Goal: Task Accomplishment & Management: Complete application form

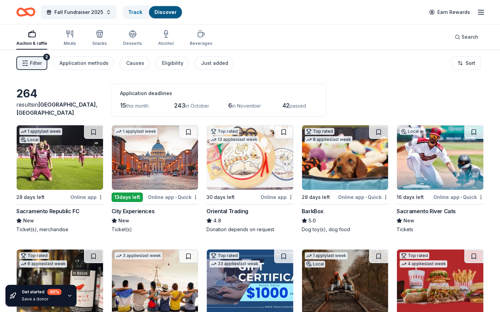
scroll to position [220, 0]
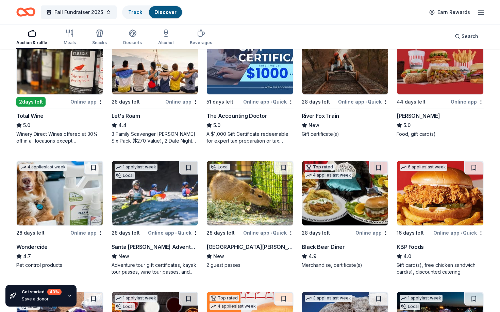
click at [413, 114] on div "[PERSON_NAME]" at bounding box center [417, 116] width 43 height 8
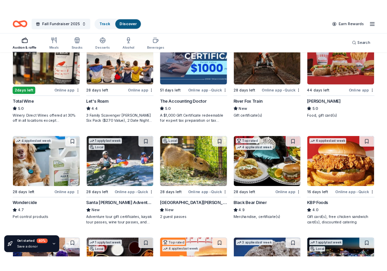
scroll to position [227, 0]
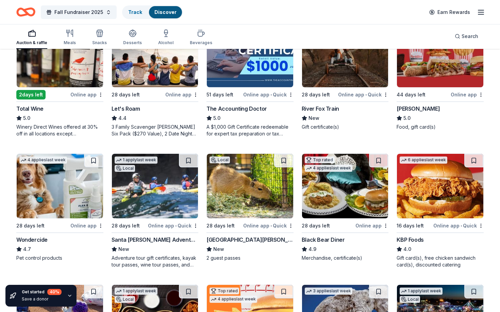
click at [220, 240] on div "Santa Barbara Zoo" at bounding box center [249, 240] width 87 height 8
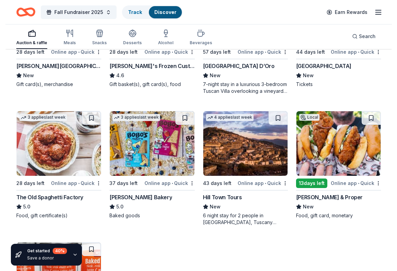
scroll to position [800, 0]
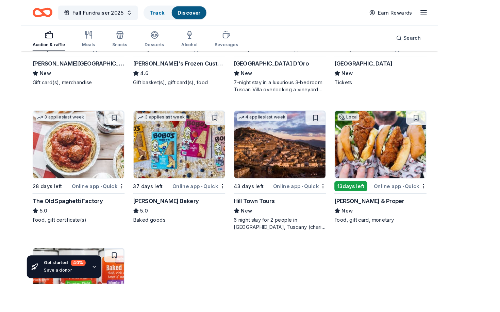
scroll to position [673, 0]
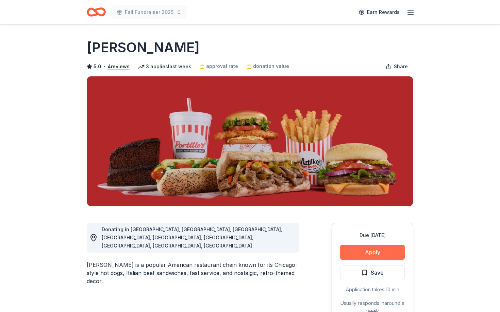
click at [383, 254] on button "Apply" at bounding box center [372, 252] width 65 height 15
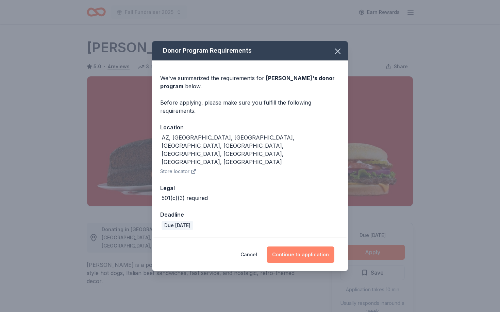
click at [302, 247] on button "Continue to application" at bounding box center [301, 255] width 68 height 16
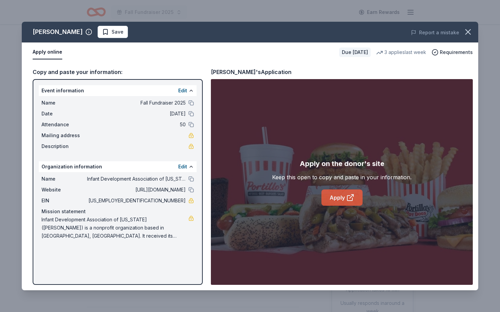
click at [345, 198] on link "Apply" at bounding box center [341, 198] width 41 height 16
click at [484, 75] on div "Portillo's Save Report a mistake Apply online Due in 44 days 3 applies last wee…" at bounding box center [250, 156] width 500 height 312
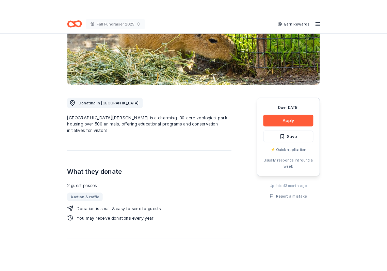
scroll to position [110, 0]
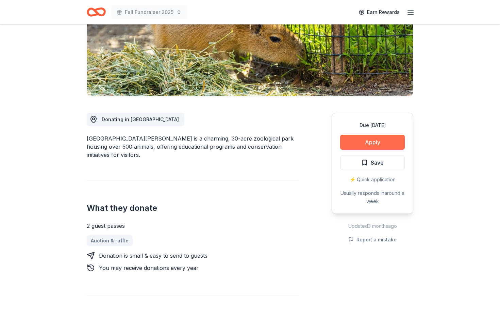
click at [362, 144] on button "Apply" at bounding box center [372, 142] width 65 height 15
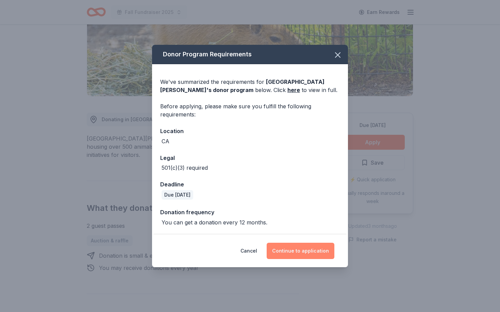
click at [314, 250] on button "Continue to application" at bounding box center [301, 251] width 68 height 16
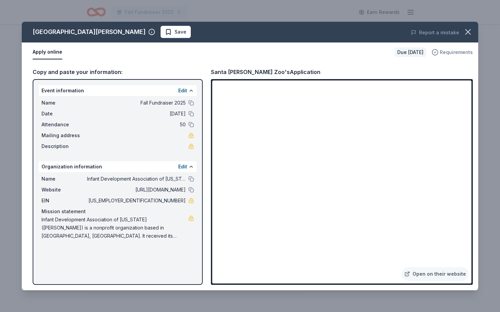
click at [446, 52] on span "Requirements" at bounding box center [456, 52] width 33 height 8
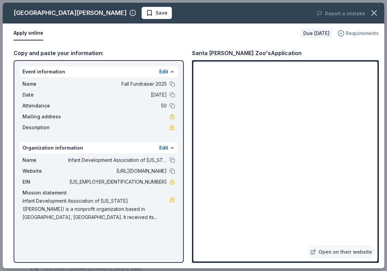
click at [358, 35] on span "Requirements" at bounding box center [361, 33] width 33 height 8
click at [372, 15] on icon "button" at bounding box center [374, 13] width 10 height 10
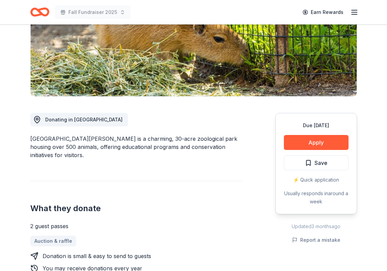
click at [225, 133] on div "Donating in [GEOGRAPHIC_DATA][PERSON_NAME] is a charming, 30-acre zoological pa…" at bounding box center [136, 230] width 212 height 266
click at [197, 137] on div "[GEOGRAPHIC_DATA][PERSON_NAME] is a charming, 30-acre zoological park housing o…" at bounding box center [136, 147] width 212 height 24
